Goal: Transaction & Acquisition: Purchase product/service

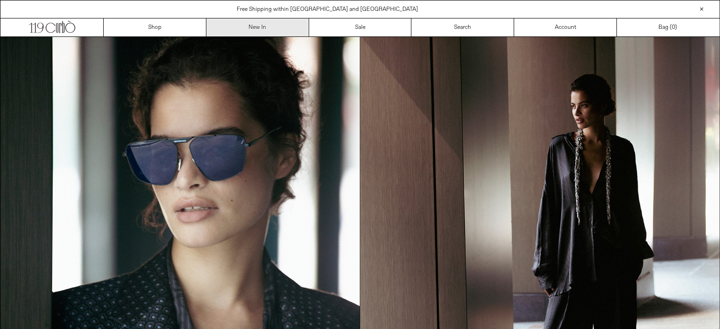
click at [267, 24] on link "New In" at bounding box center [257, 27] width 103 height 18
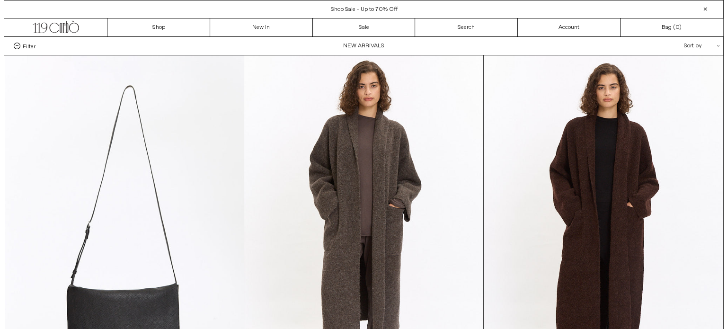
scroll to position [242, 0]
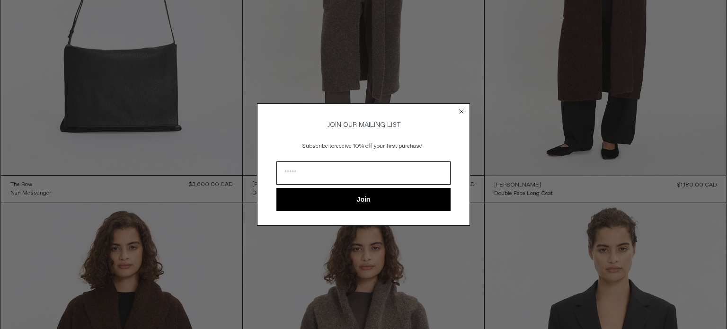
drag, startPoint x: 722, startPoint y: 18, endPoint x: 716, endPoint y: 45, distance: 27.7
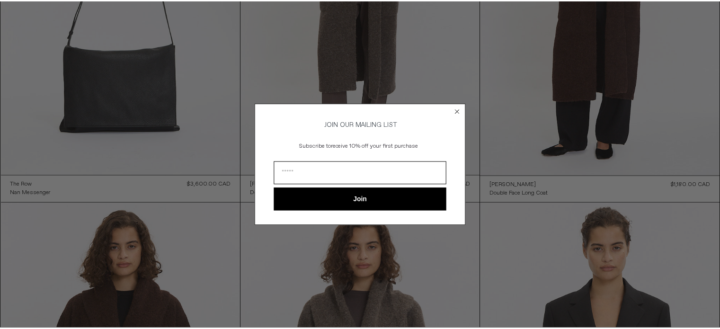
scroll to position [0, 0]
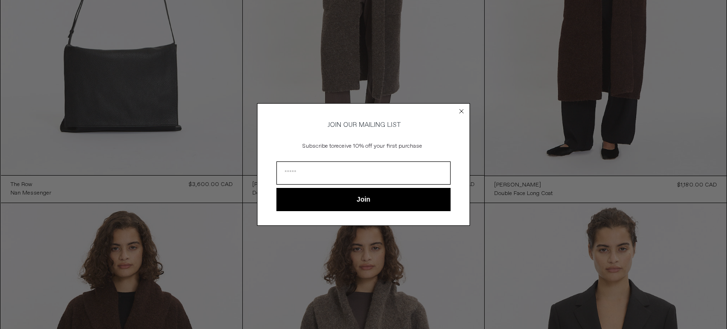
click at [462, 109] on icon "Close dialog" at bounding box center [462, 111] width 4 height 4
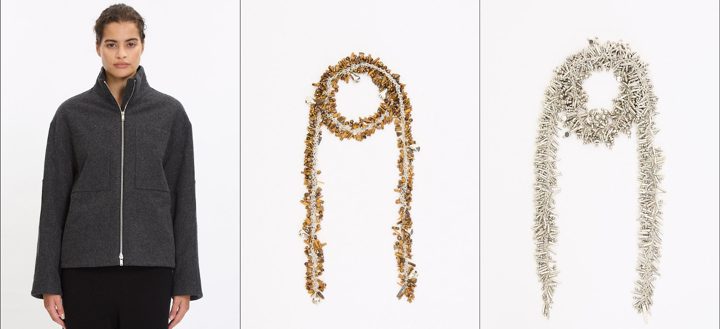
scroll to position [835, 0]
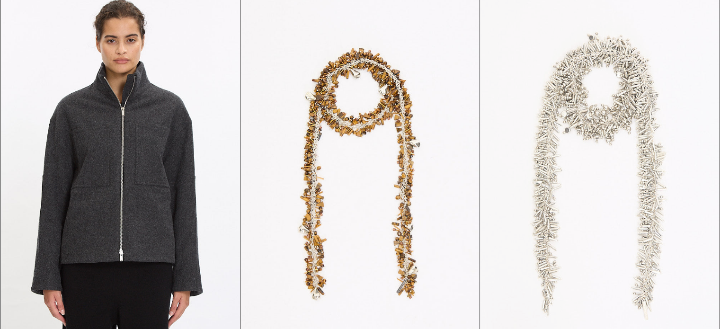
click at [627, 115] on at bounding box center [599, 172] width 239 height 359
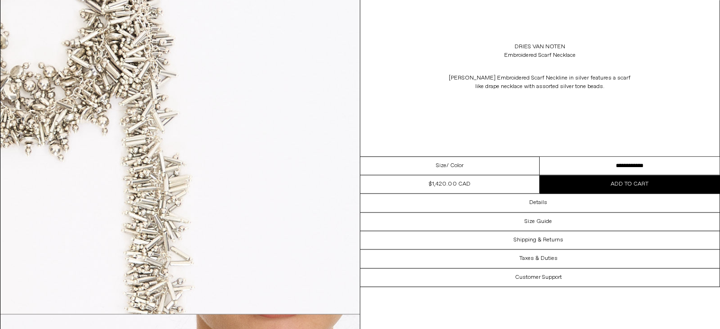
scroll to position [1388, 0]
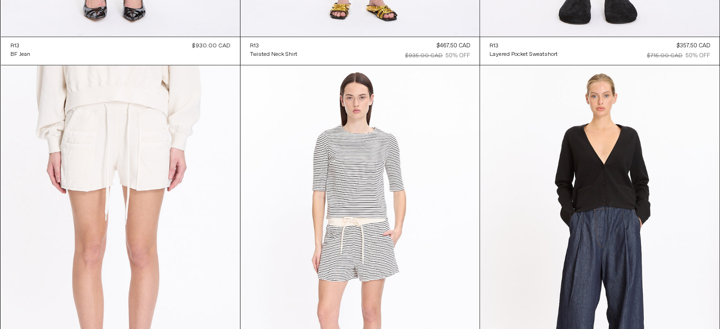
scroll to position [30077, 0]
